Goal: Transaction & Acquisition: Purchase product/service

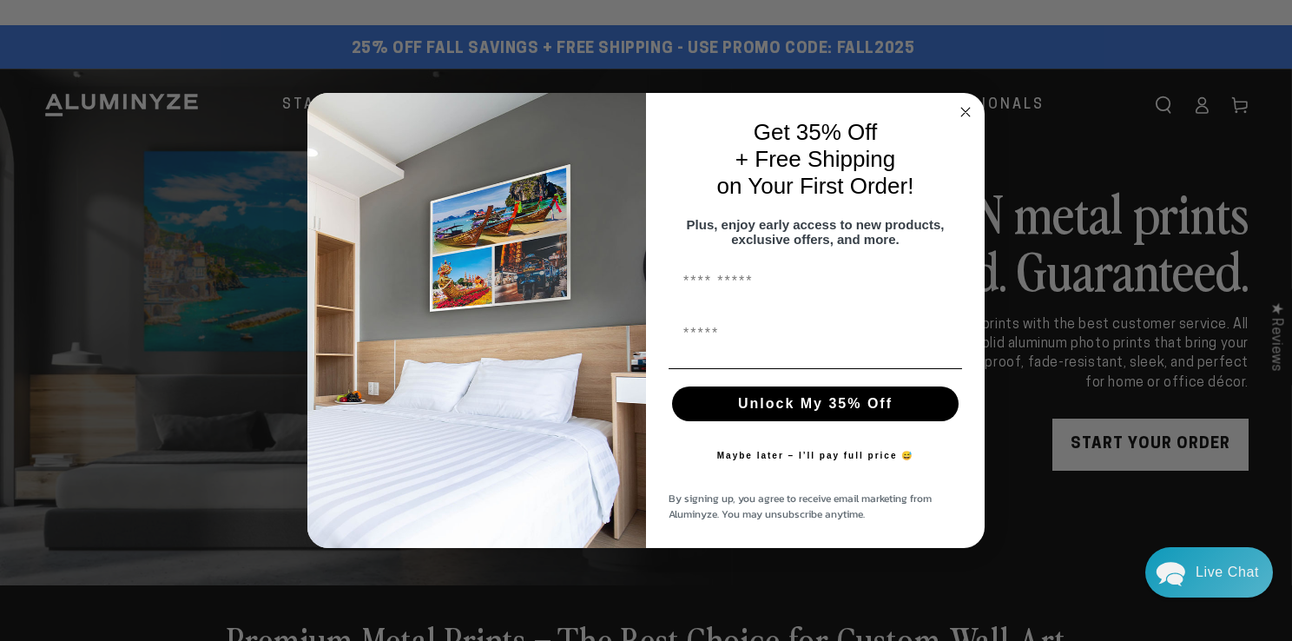
click at [964, 102] on circle "Close dialog" at bounding box center [966, 112] width 20 height 20
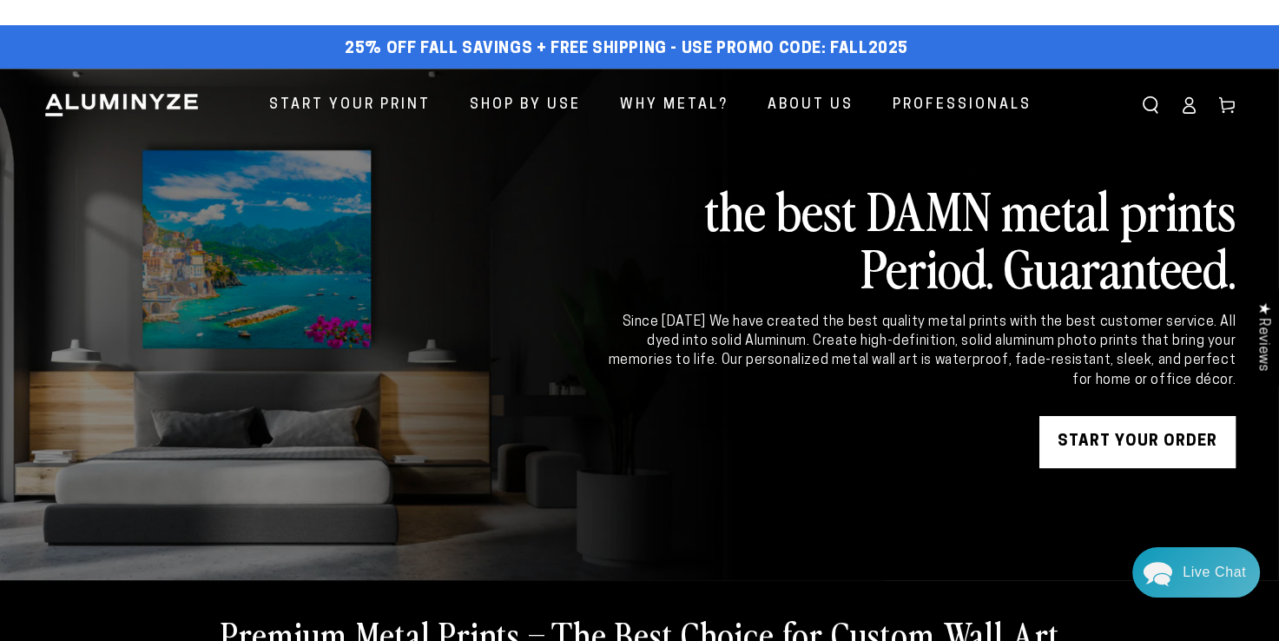
click at [1187, 102] on icon at bounding box center [1188, 104] width 17 height 17
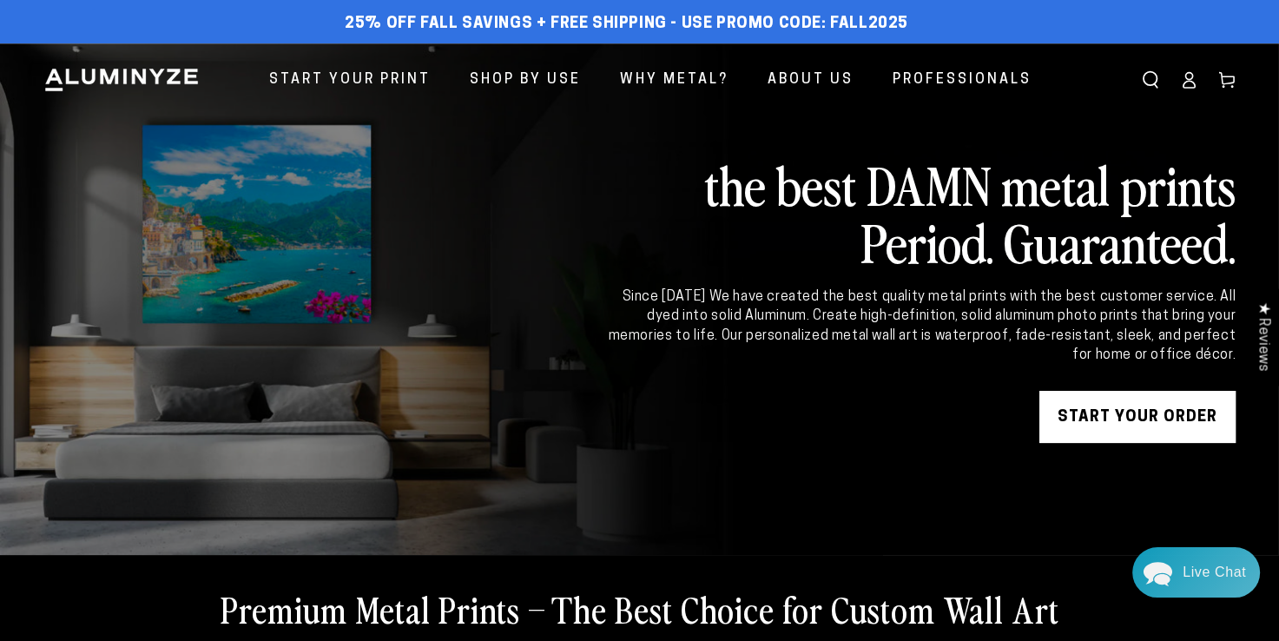
click at [1157, 413] on link "START YOUR Order" at bounding box center [1138, 417] width 196 height 52
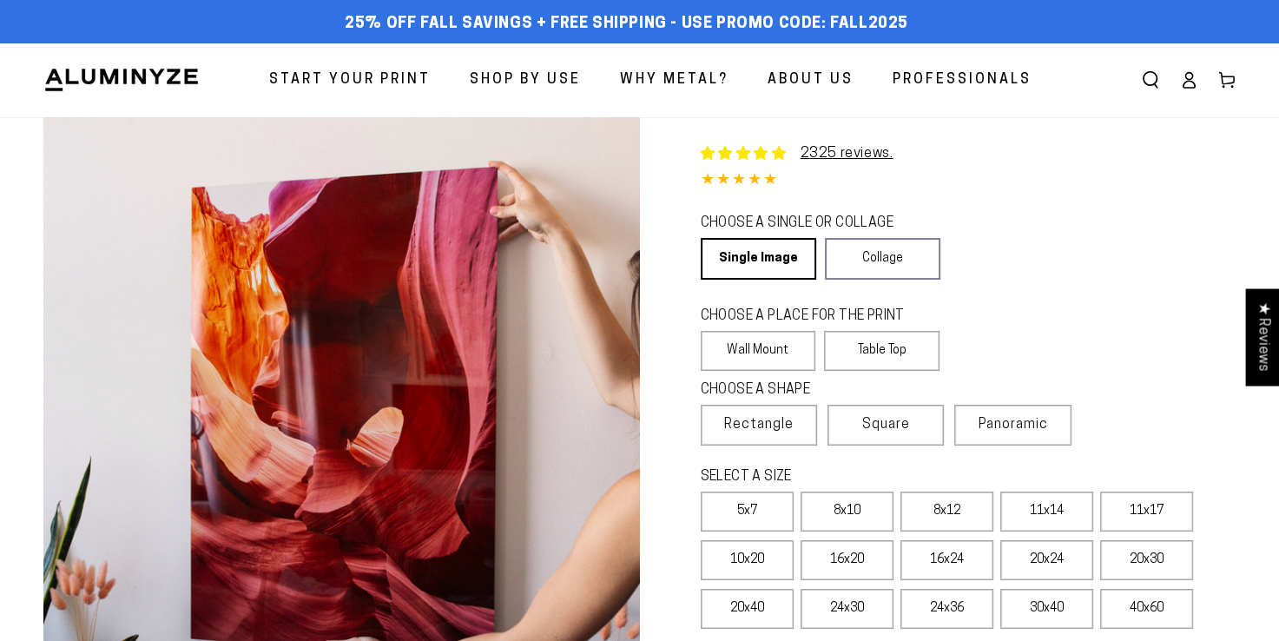
select select "**********"
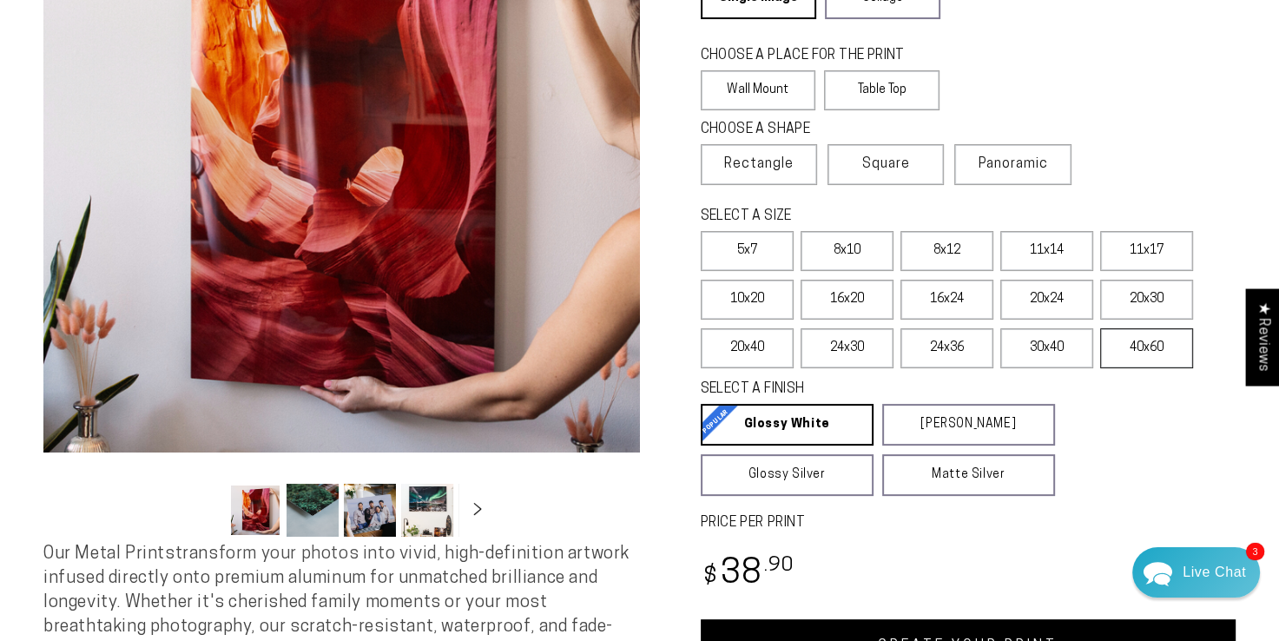
click at [1153, 342] on label "40x60" at bounding box center [1146, 348] width 93 height 40
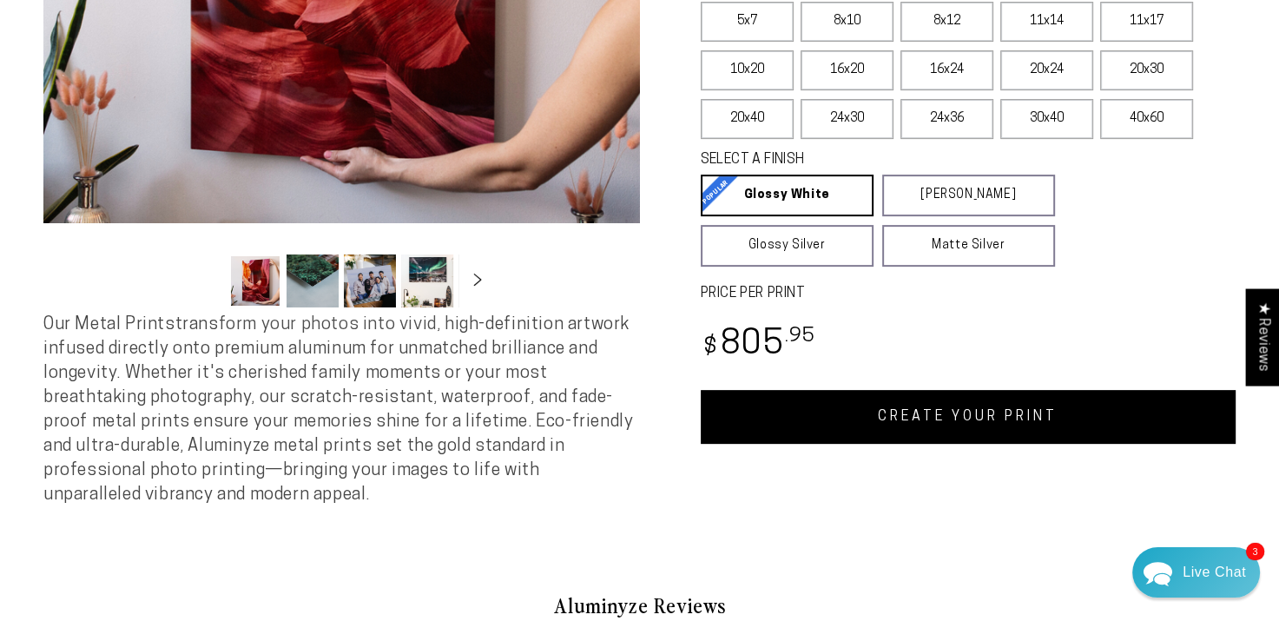
scroll to position [521, 0]
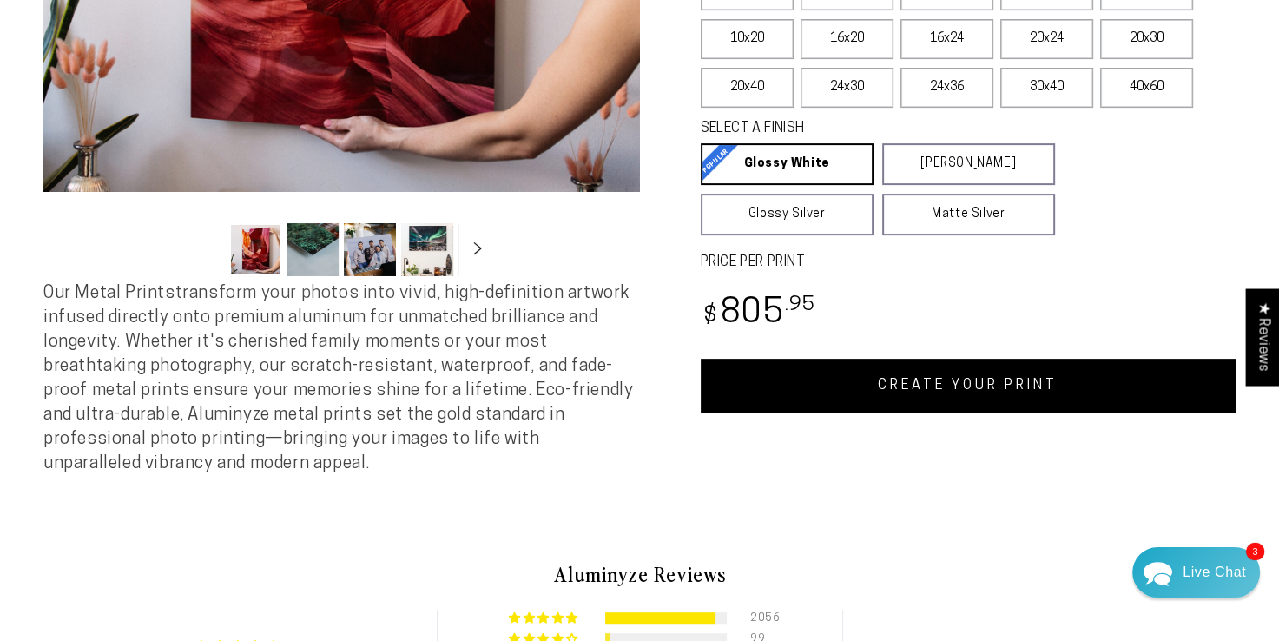
click at [919, 387] on link "CREATE YOUR PRINT" at bounding box center [969, 386] width 536 height 54
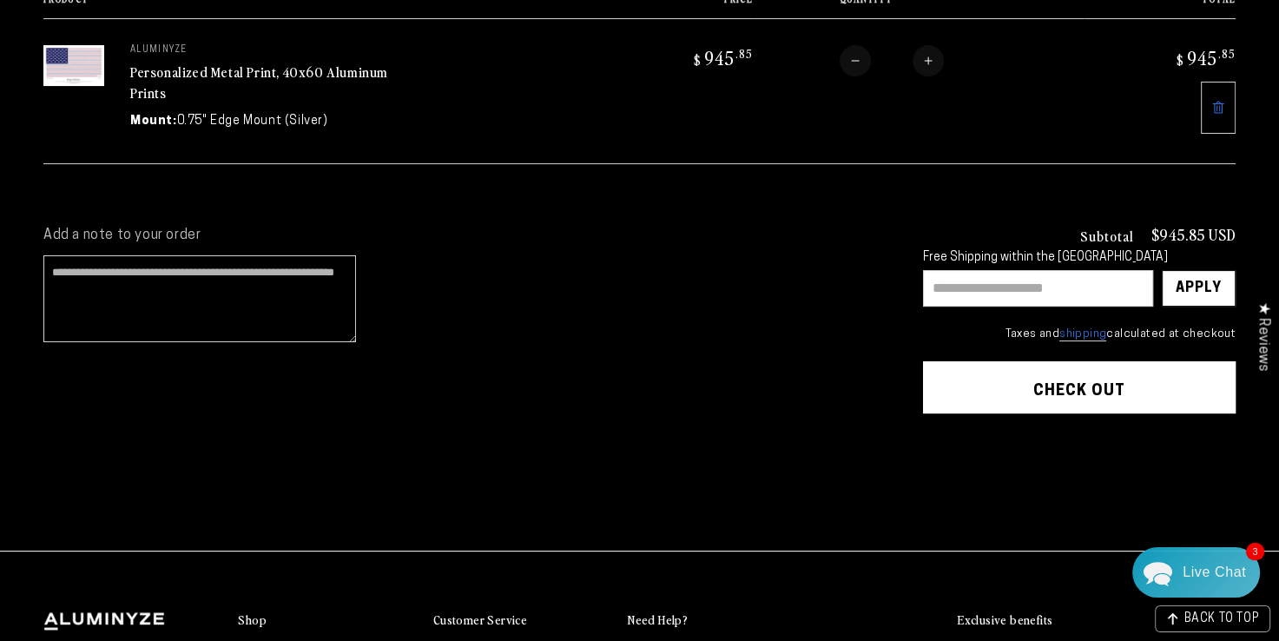
scroll to position [269, 0]
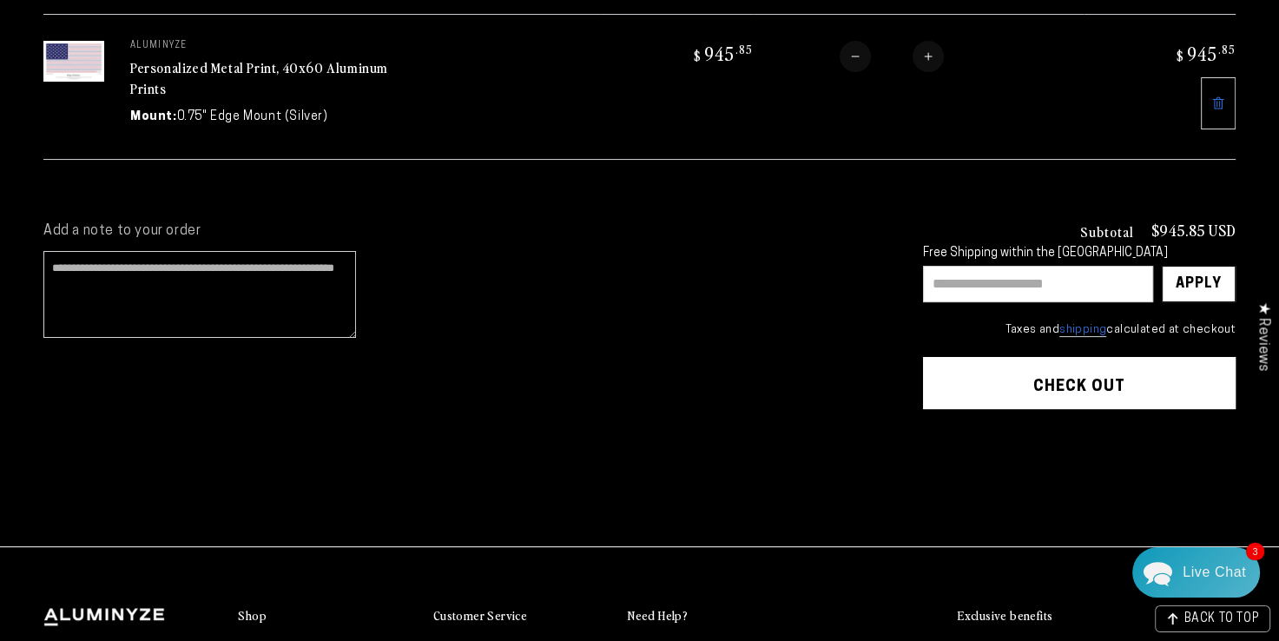
click at [1045, 376] on button "Check out" at bounding box center [1079, 383] width 313 height 52
